Goal: Transaction & Acquisition: Book appointment/travel/reservation

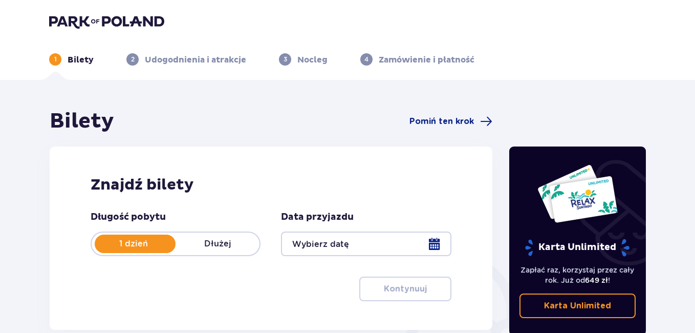
type input "[DATE]"
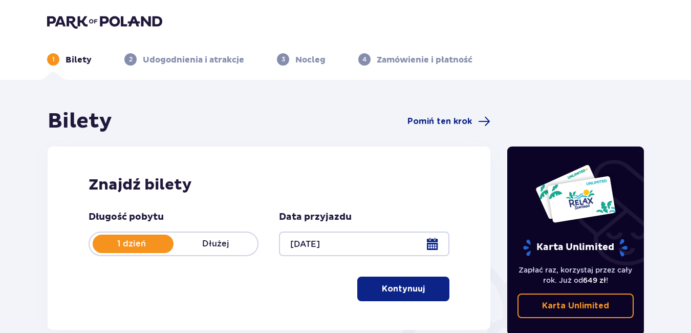
click at [401, 290] on p "Kontynuuj" at bounding box center [403, 288] width 43 height 11
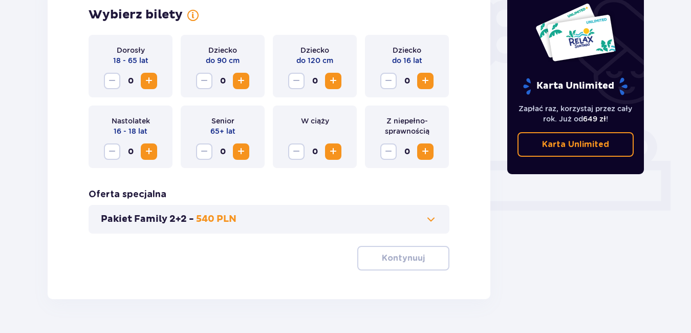
scroll to position [346, 0]
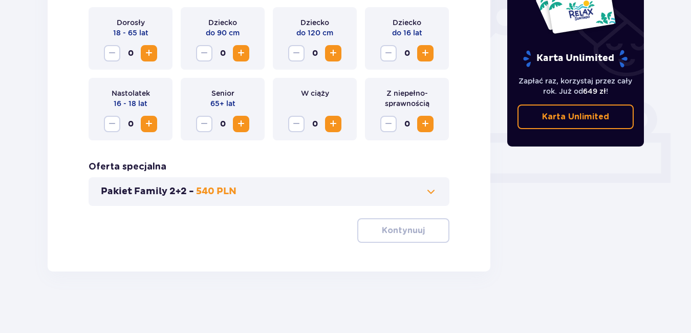
click at [149, 52] on span "Increase" at bounding box center [149, 53] width 12 height 12
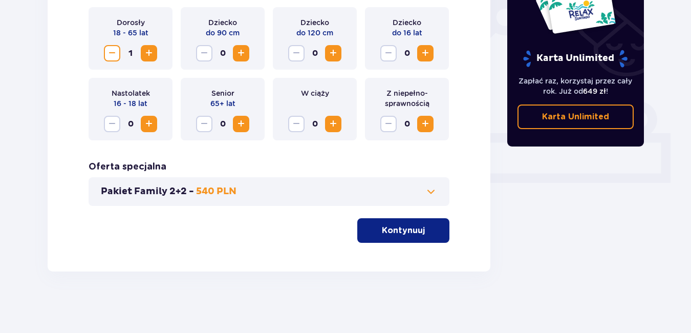
click at [149, 52] on span "Increase" at bounding box center [149, 53] width 12 height 12
click at [413, 230] on p "Kontynuuj" at bounding box center [403, 230] width 43 height 11
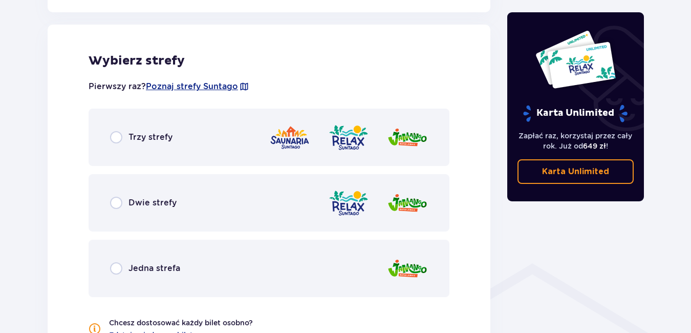
click at [413, 230] on div "Dwie strefy" at bounding box center [269, 202] width 361 height 57
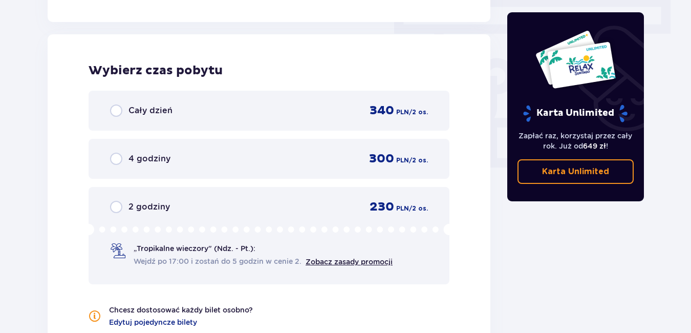
scroll to position [925, 0]
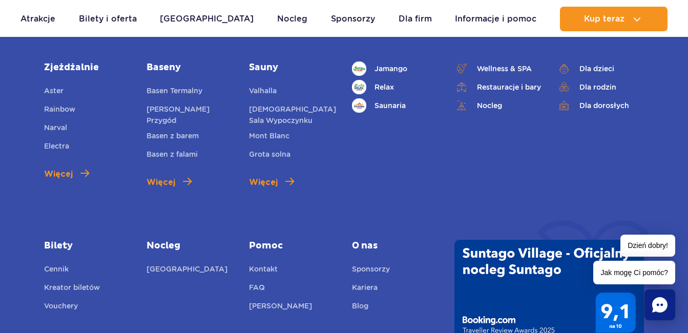
scroll to position [3585, 0]
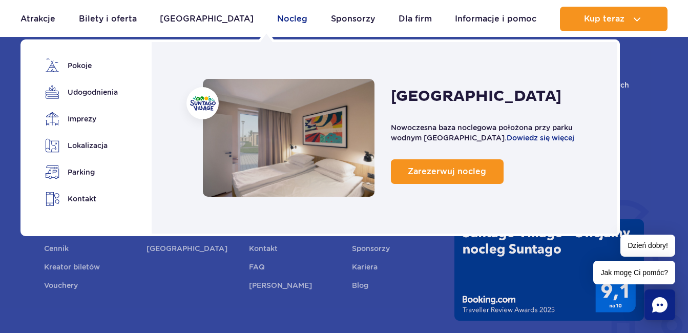
click at [277, 19] on link "Nocleg" at bounding box center [292, 19] width 30 height 25
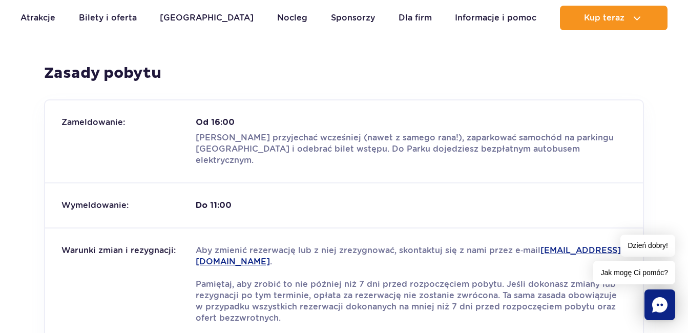
scroll to position [1181, 0]
